Goal: Task Accomplishment & Management: Complete application form

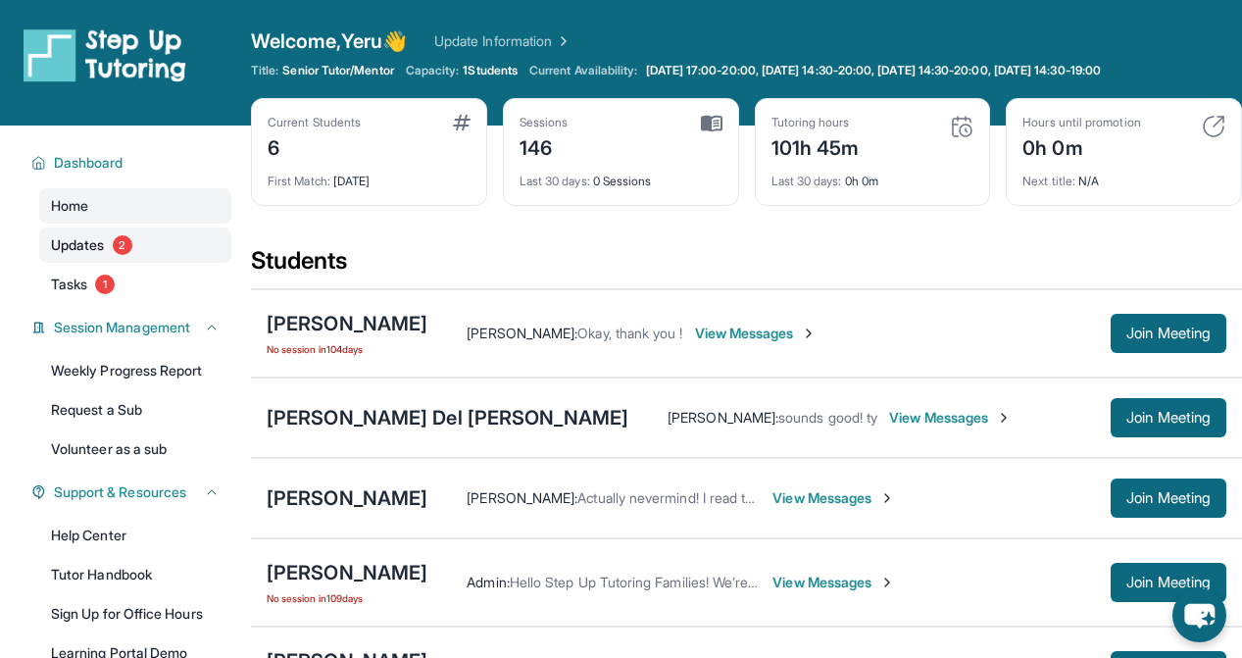
click at [96, 242] on span "Updates" at bounding box center [78, 245] width 54 height 20
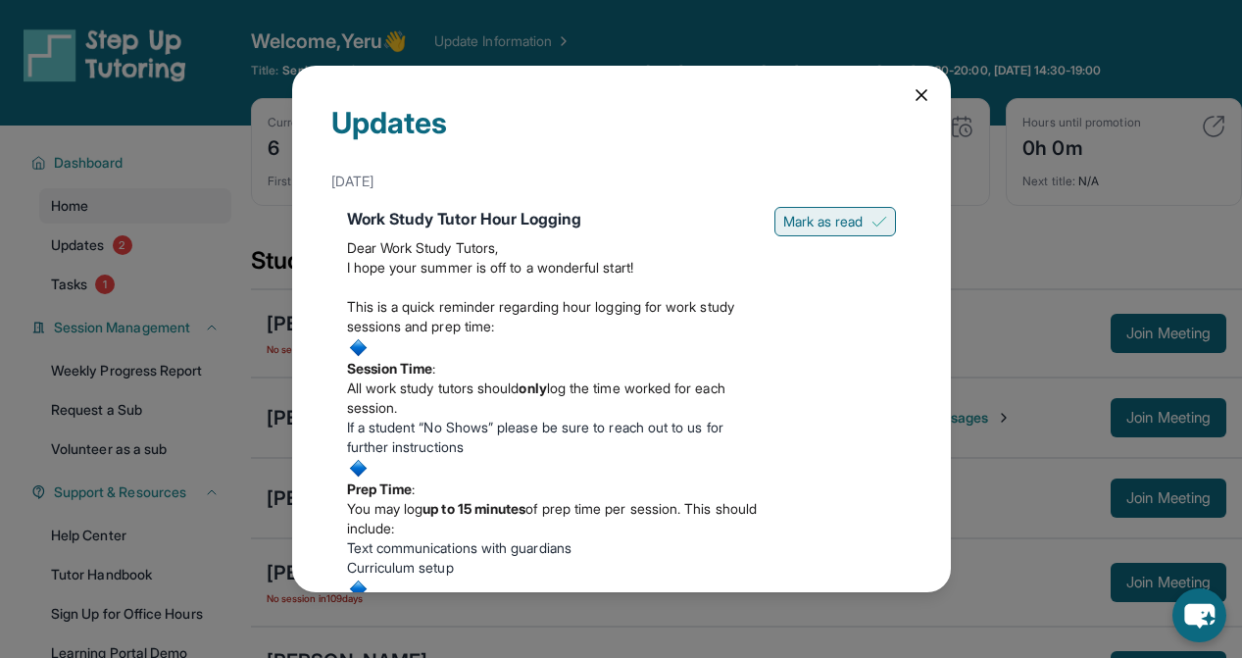
click at [855, 224] on span "Mark as read" at bounding box center [823, 222] width 80 height 20
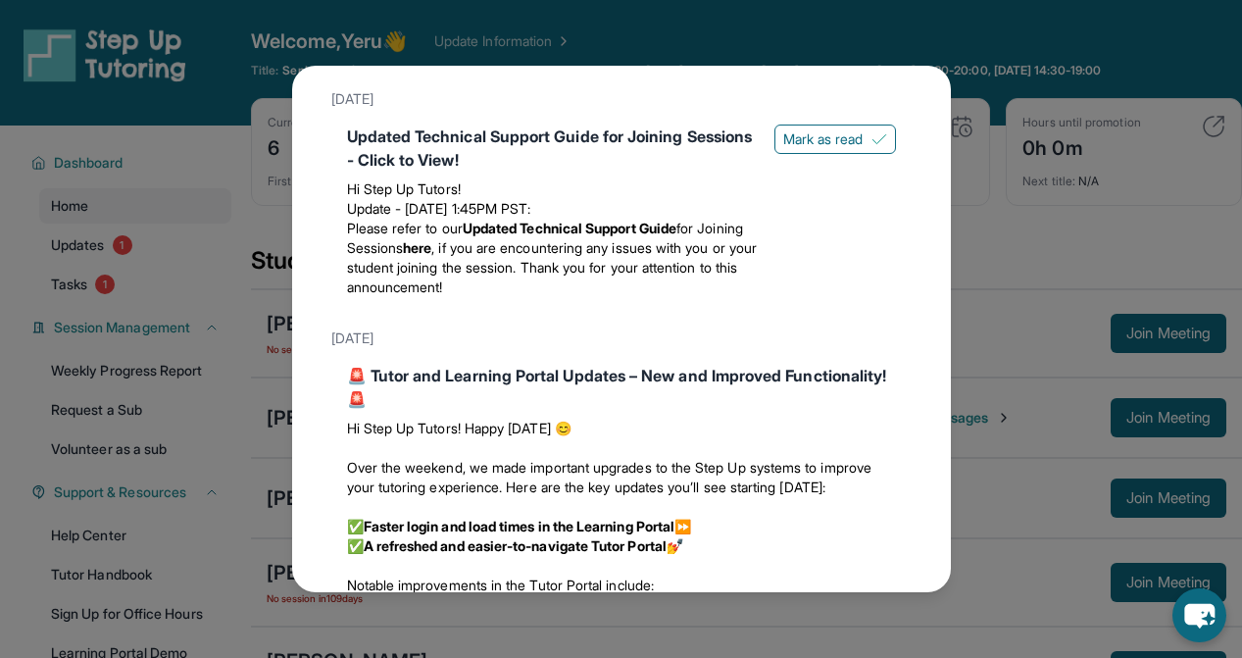
scroll to position [704, 0]
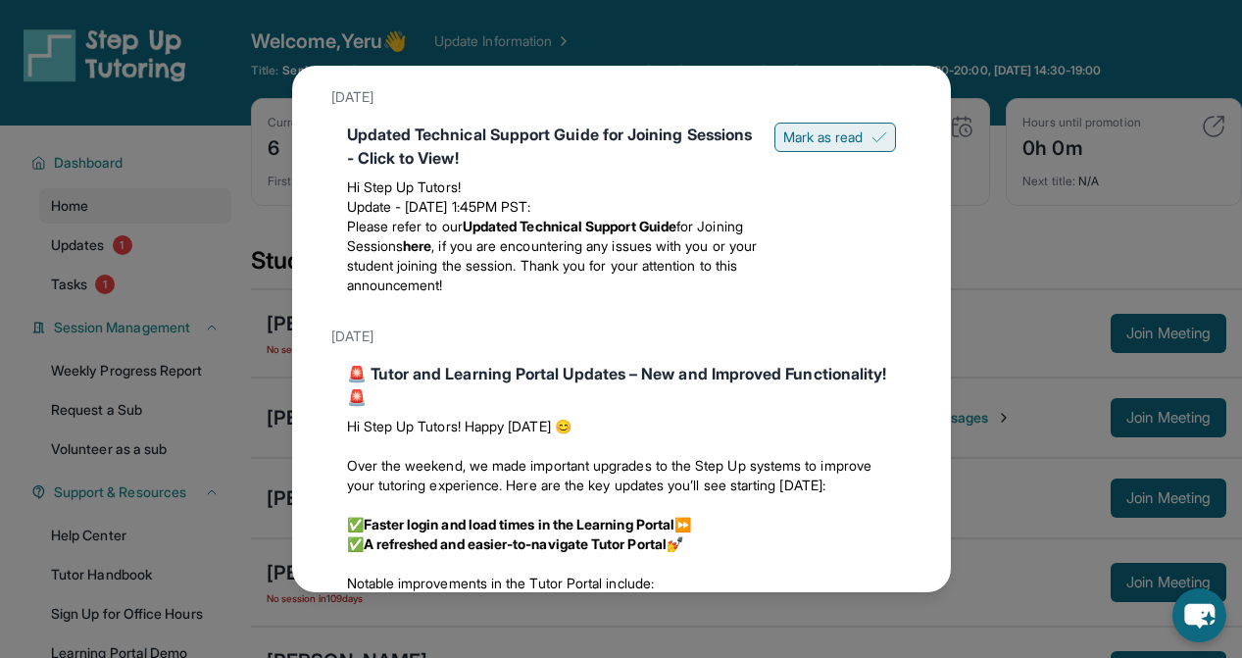
click at [829, 145] on button "Mark as read" at bounding box center [835, 137] width 122 height 29
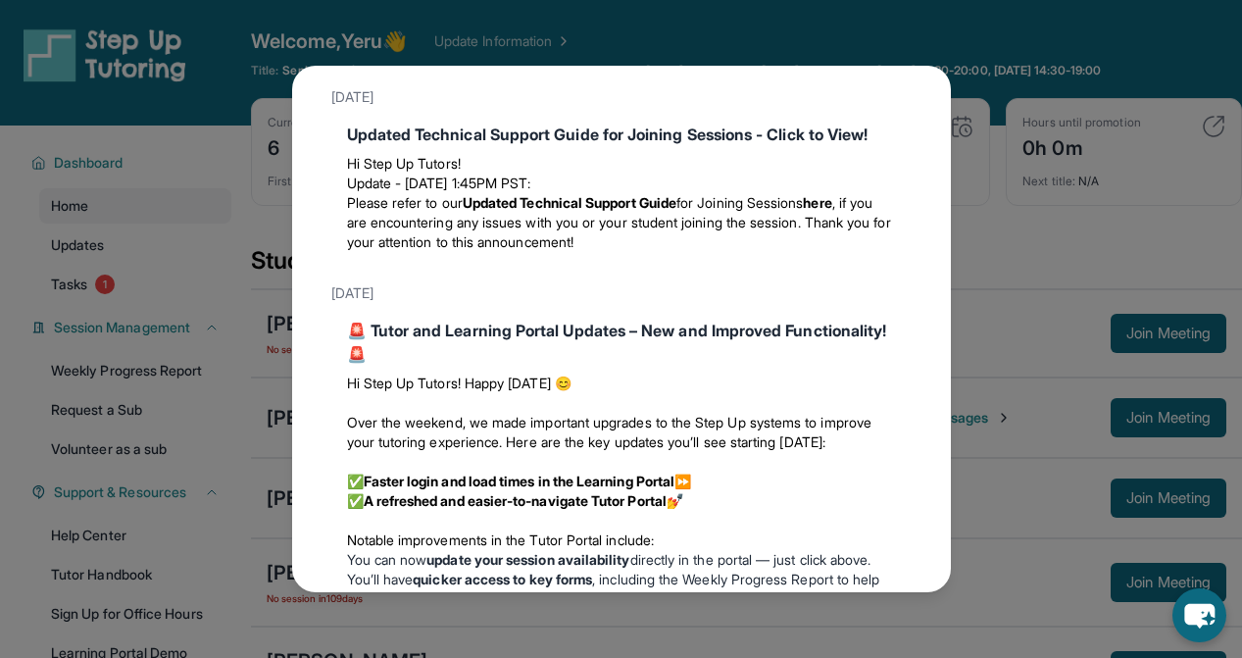
click at [211, 298] on div "Updates [DATE] Work Study Tutor Hour Logging Dear Work Study Tutors, I hope you…" at bounding box center [621, 329] width 1242 height 658
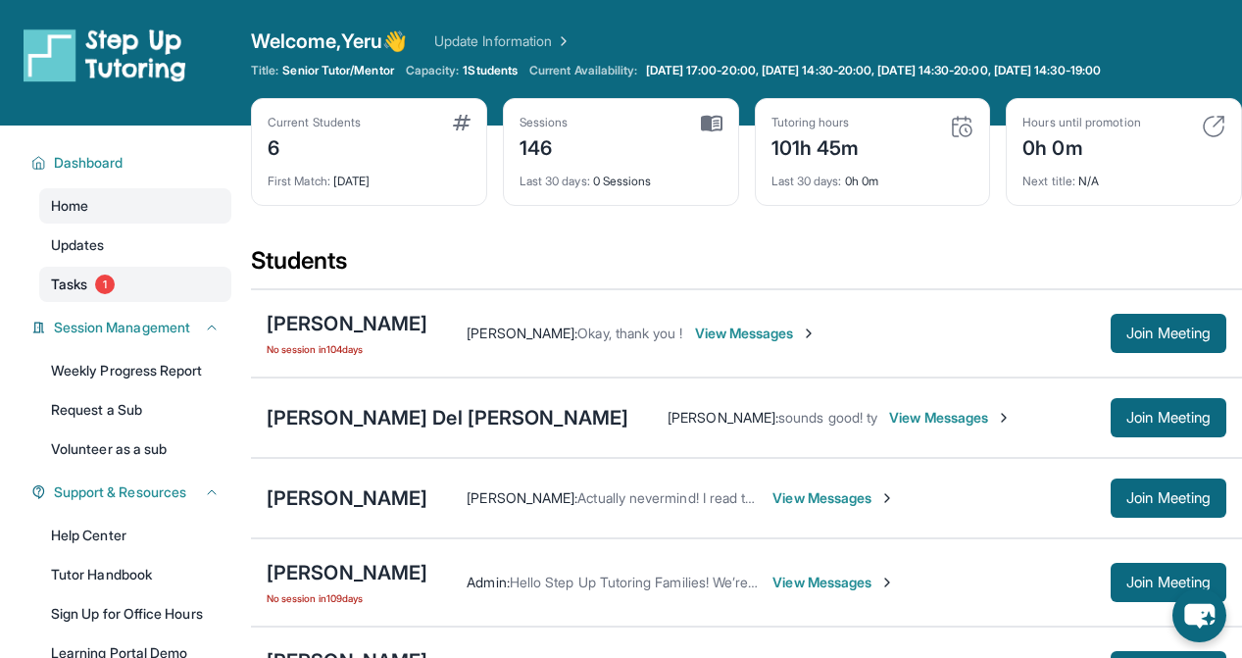
click at [156, 292] on link "Tasks 1" at bounding box center [135, 284] width 192 height 35
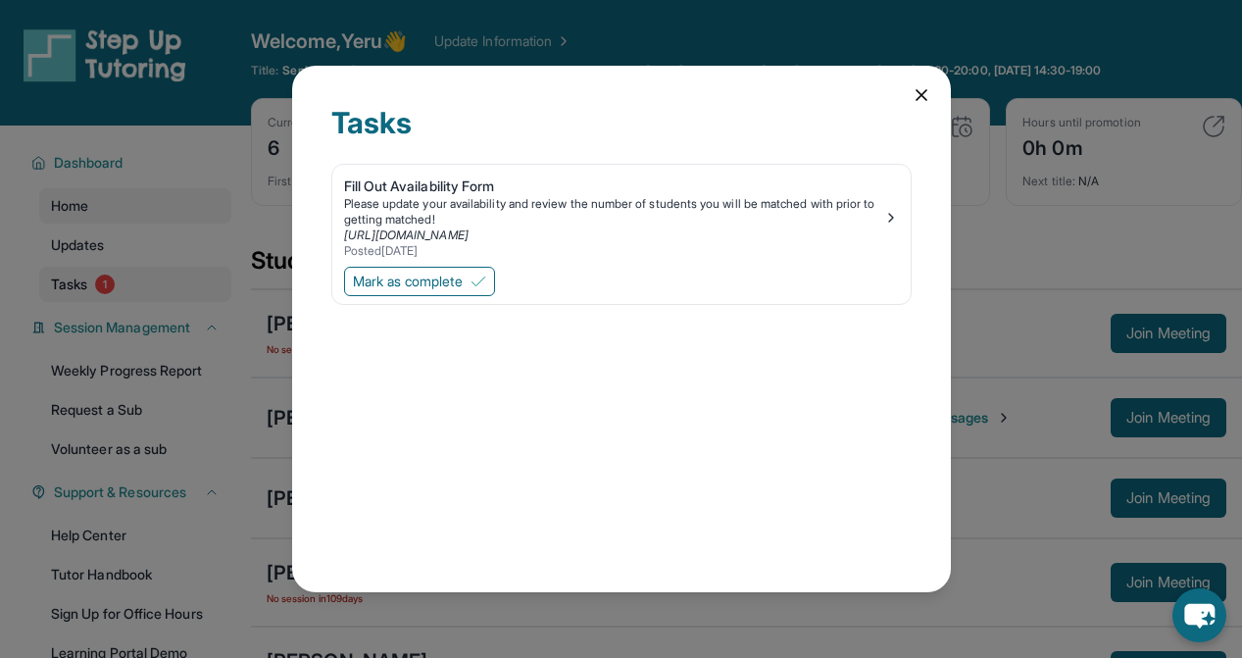
click at [156, 292] on div "Tasks Fill Out Availability Form Please update your availability and review the…" at bounding box center [621, 329] width 1242 height 658
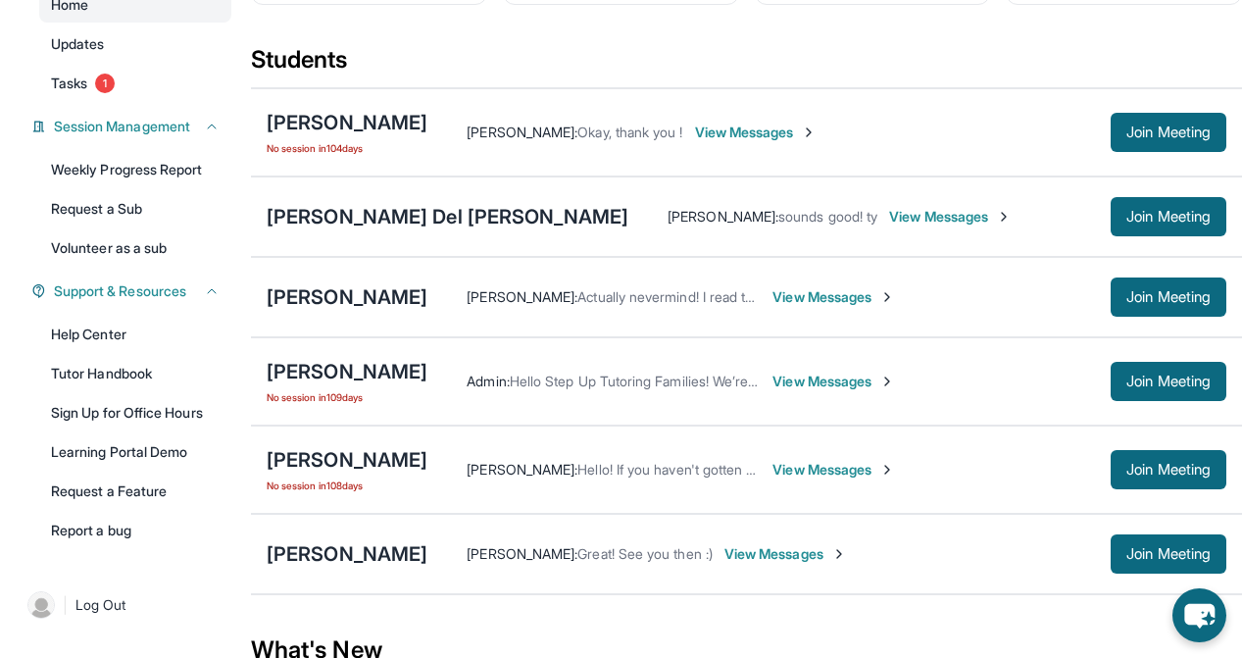
scroll to position [192, 0]
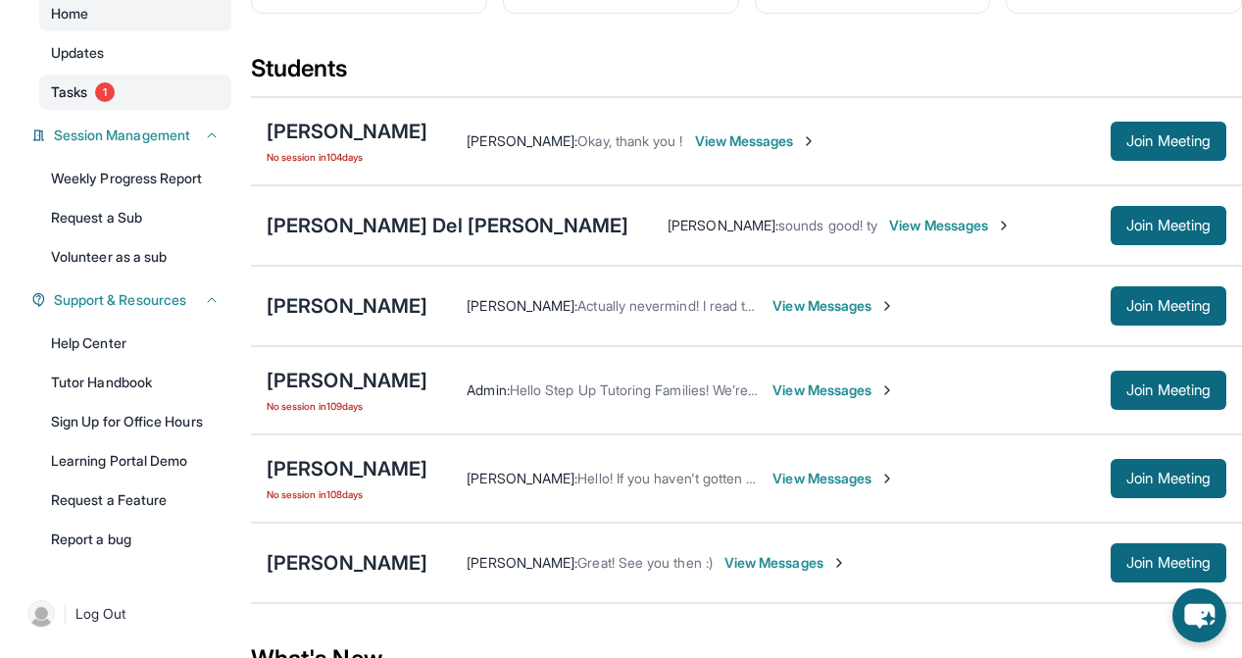
click at [153, 84] on link "Tasks 1" at bounding box center [135, 91] width 192 height 35
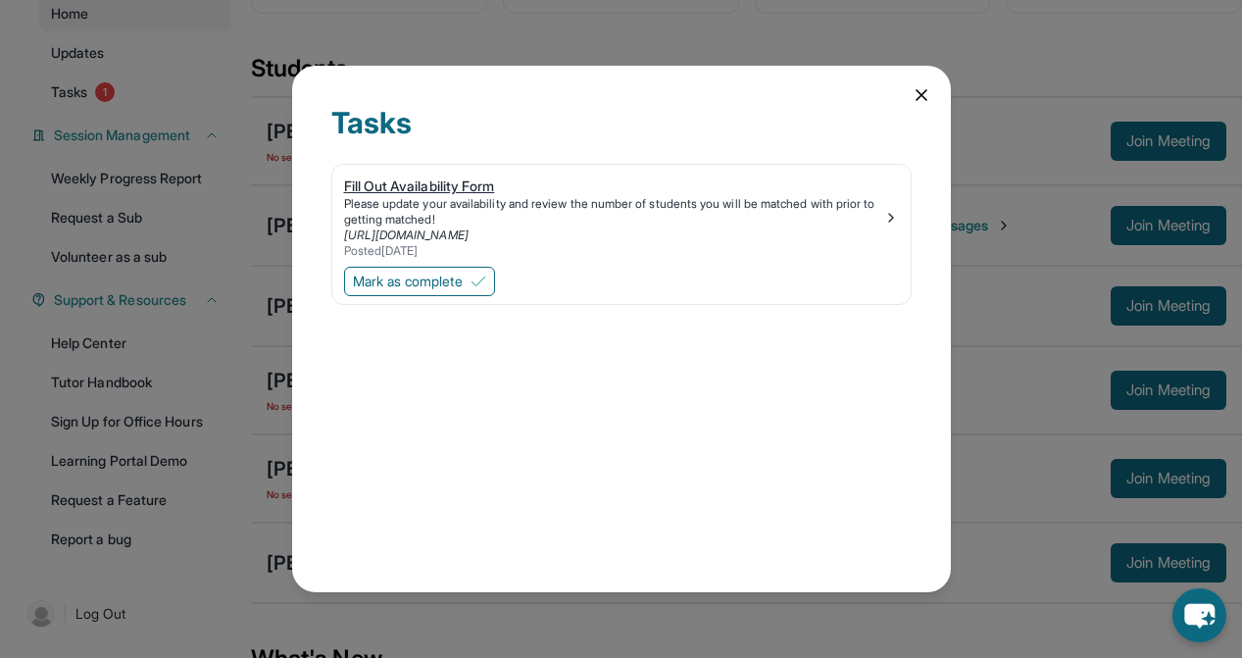
click at [693, 227] on div "https://form.stepuptutoring.org/5Z4UYh" at bounding box center [613, 235] width 539 height 16
click at [488, 289] on button "Mark as complete" at bounding box center [419, 281] width 151 height 29
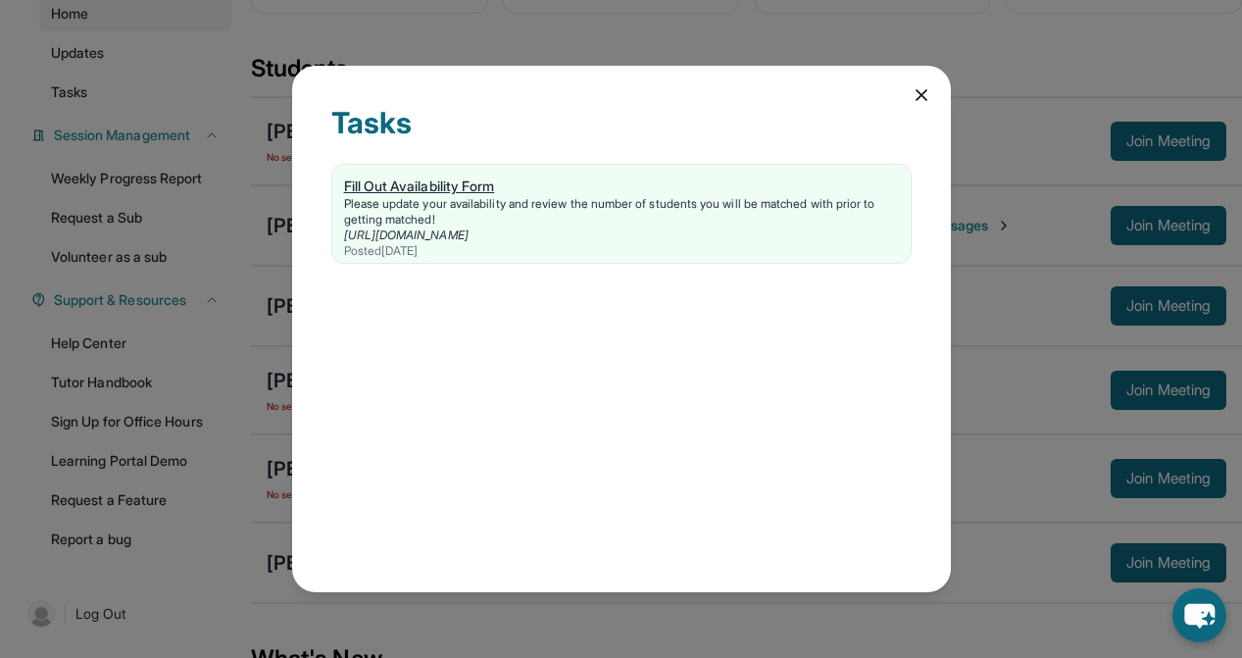
click at [798, 187] on div "Fill Out Availability Form" at bounding box center [621, 186] width 555 height 20
click at [297, 87] on div "Tasks Fill Out Availability Form Please update your availability and review the…" at bounding box center [621, 329] width 659 height 526
click at [264, 82] on div "Tasks Fill Out Availability Form Please update your availability and review the…" at bounding box center [621, 329] width 1242 height 658
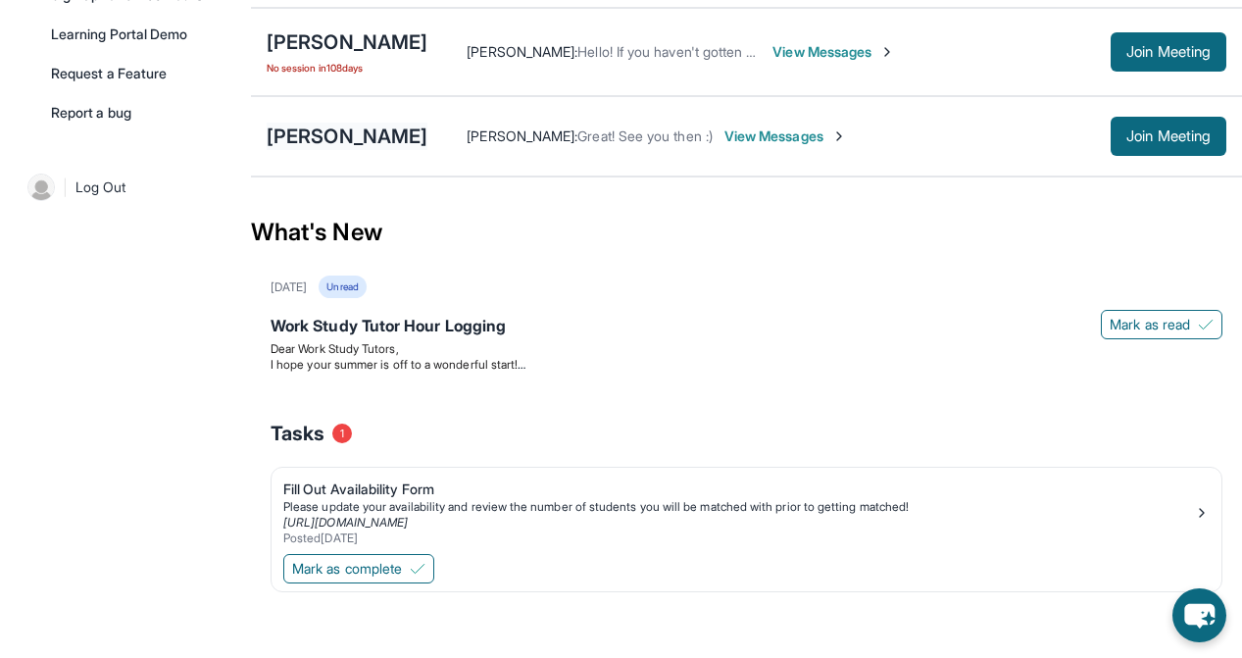
scroll to position [627, 0]
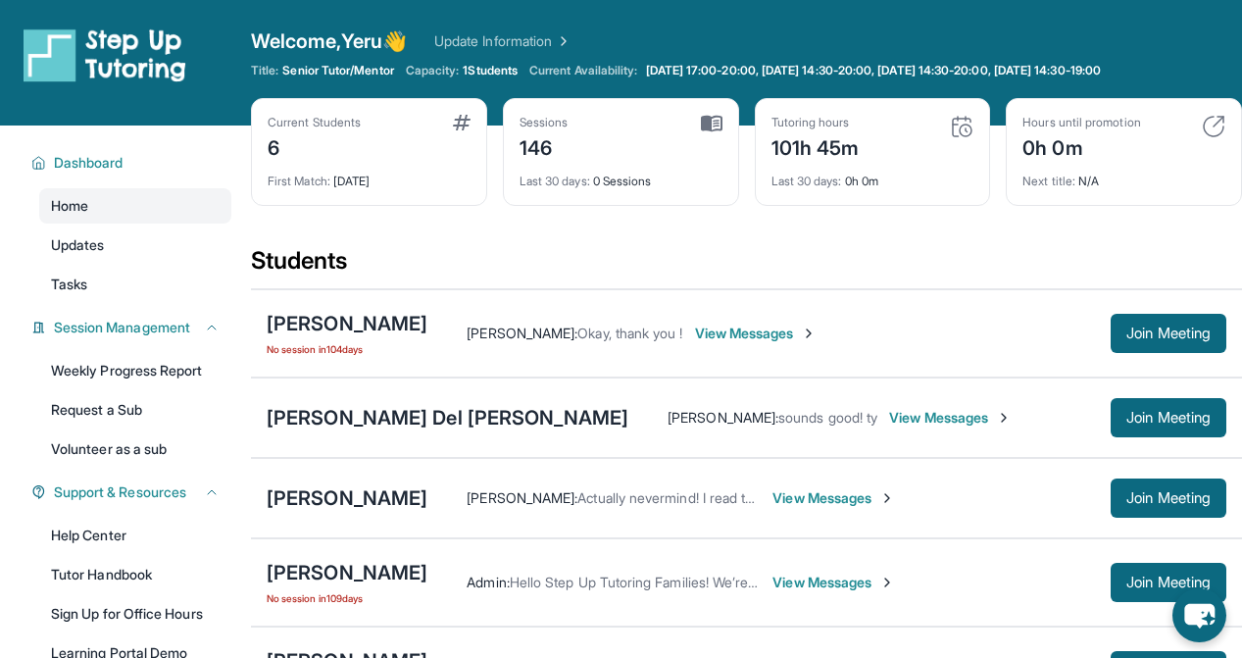
click at [336, 121] on div "Current Students" at bounding box center [314, 123] width 93 height 16
click at [336, 170] on div "First Match : [DATE]" at bounding box center [369, 175] width 203 height 27
click at [466, 42] on link "Update Information" at bounding box center [502, 41] width 137 height 20
click at [149, 235] on link "Updates" at bounding box center [135, 244] width 192 height 35
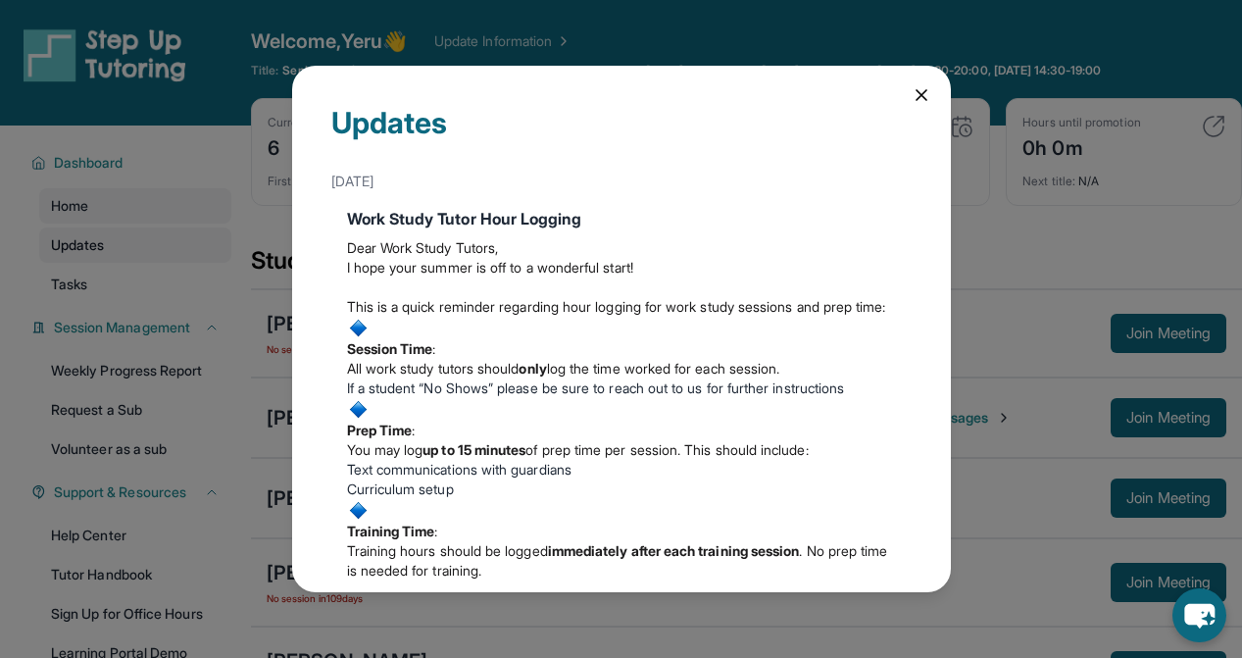
click at [149, 235] on div "Updates [DATE] Work Study Tutor Hour Logging Dear Work Study Tutors, I hope you…" at bounding box center [621, 329] width 1242 height 658
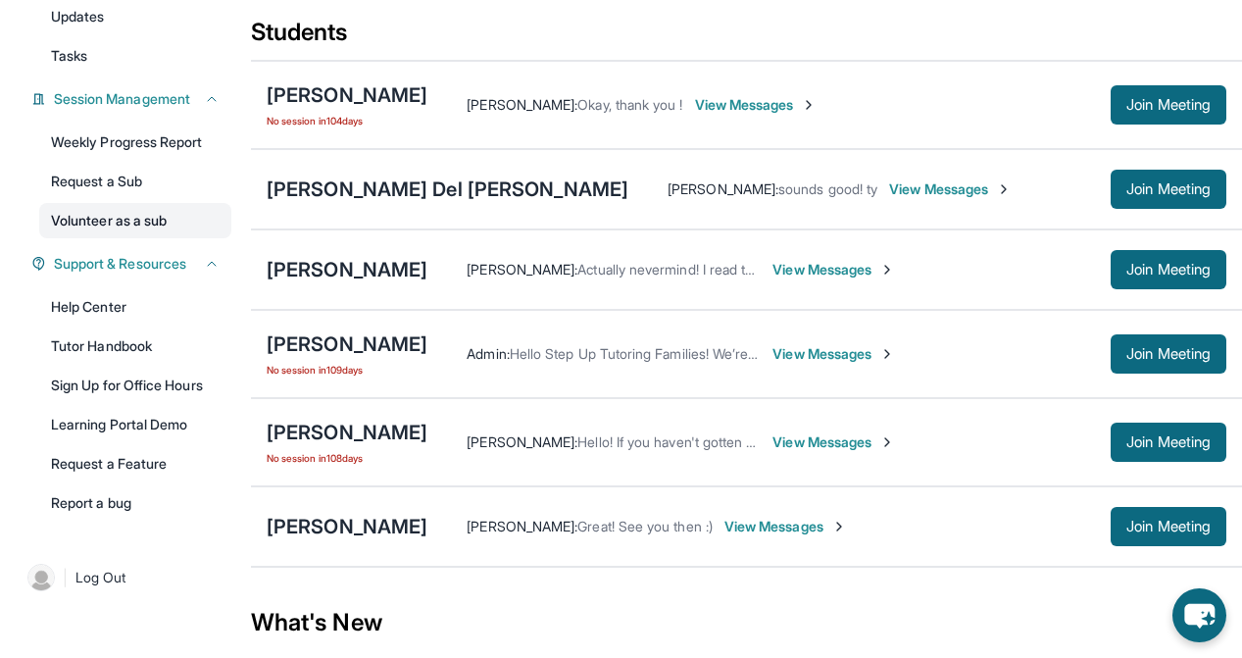
scroll to position [229, 0]
